Goal: Contribute content

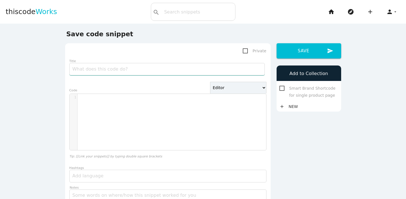
click at [114, 67] on input "Title" at bounding box center [166, 69] width 195 height 12
type input "Mix-content error after adding 8 item"
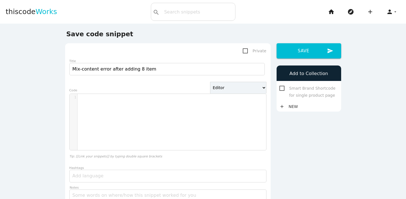
click at [123, 112] on div "​ x 1 ​" at bounding box center [172, 126] width 205 height 65
click at [256, 90] on select "Editor HTML Editor Javascript Editor PHP Editor Python Editor" at bounding box center [238, 88] width 56 height 12
select select "php"
click at [210, 82] on select "Editor HTML Editor Javascript Editor PHP Editor Python Editor" at bounding box center [238, 88] width 56 height 12
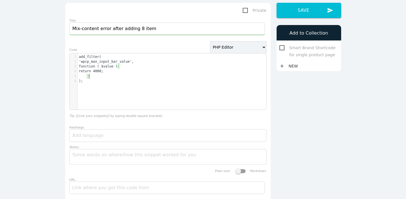
scroll to position [0, 0]
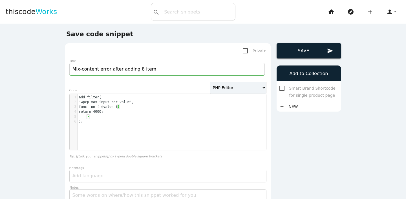
click at [298, 50] on button "send Save" at bounding box center [308, 50] width 65 height 15
